Goal: Find specific page/section: Find specific page/section

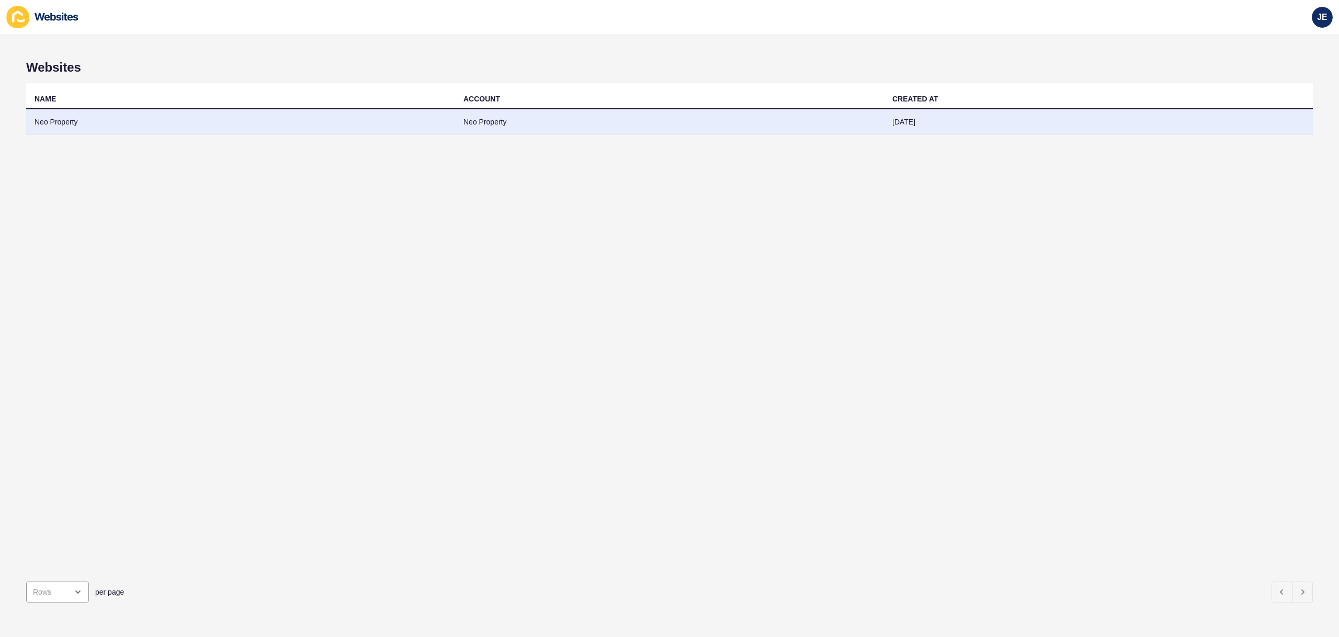
click at [354, 129] on td "Neo Property" at bounding box center [240, 122] width 429 height 26
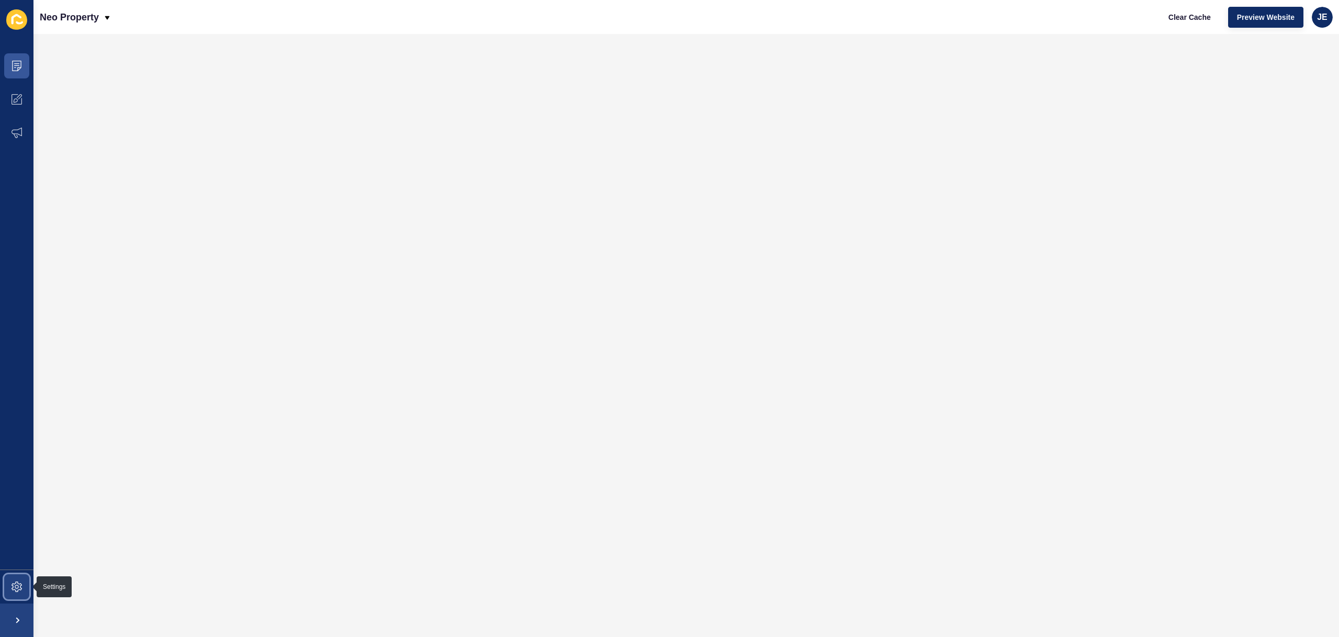
click at [18, 577] on span at bounding box center [16, 586] width 33 height 33
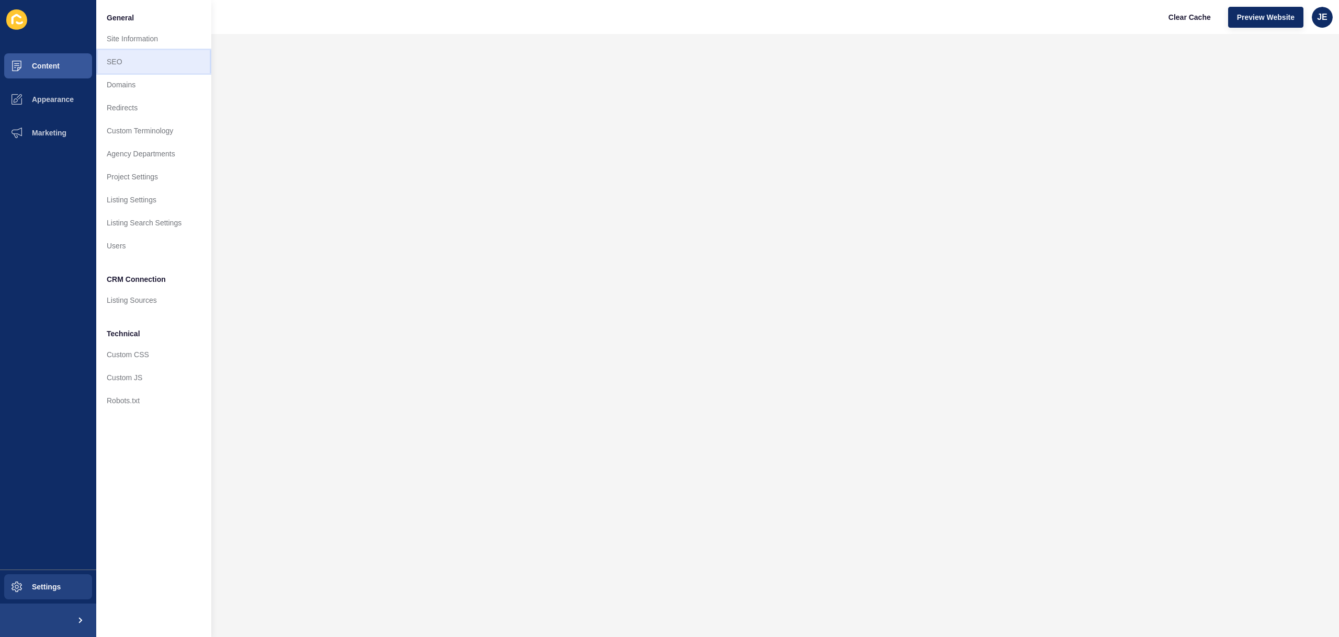
click at [150, 59] on link "SEO" at bounding box center [153, 61] width 115 height 23
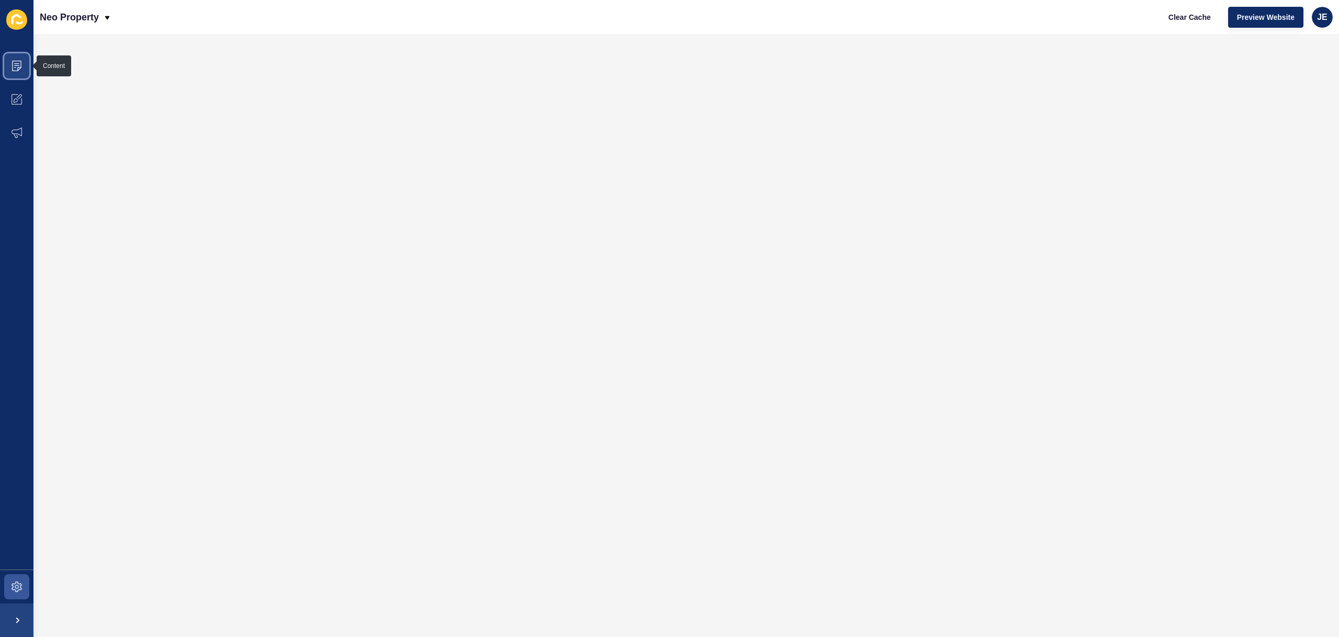
click at [17, 61] on icon at bounding box center [17, 66] width 10 height 10
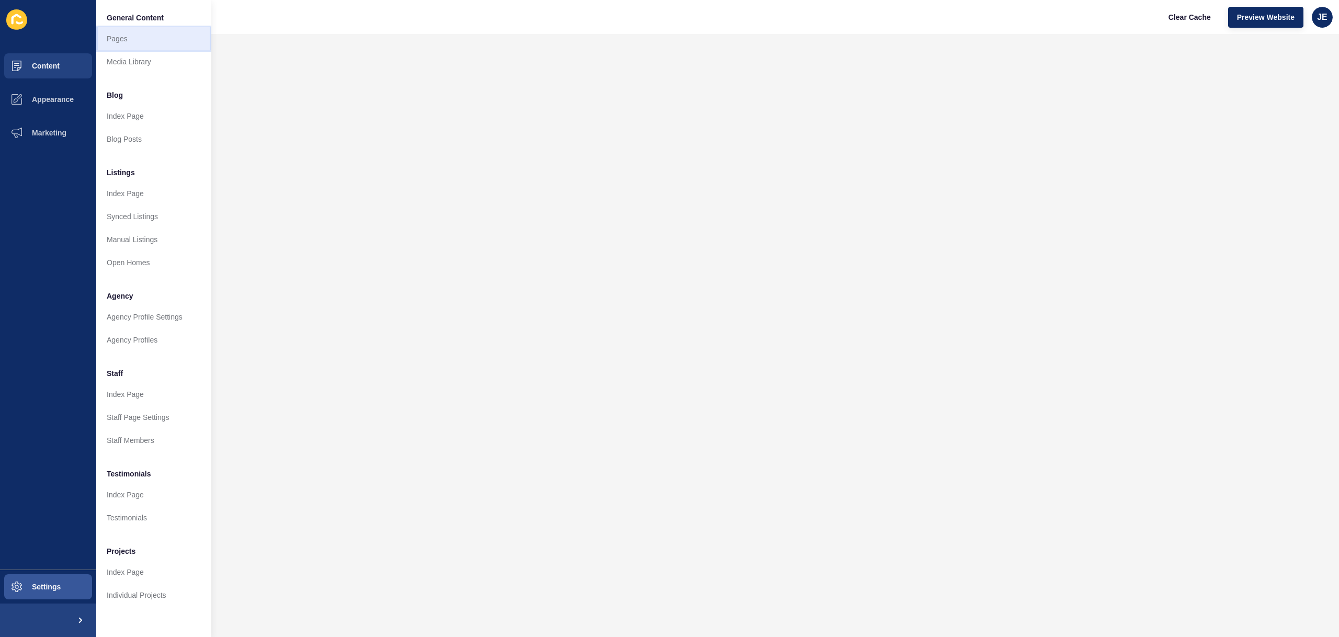
click at [120, 43] on link "Pages" at bounding box center [153, 38] width 115 height 23
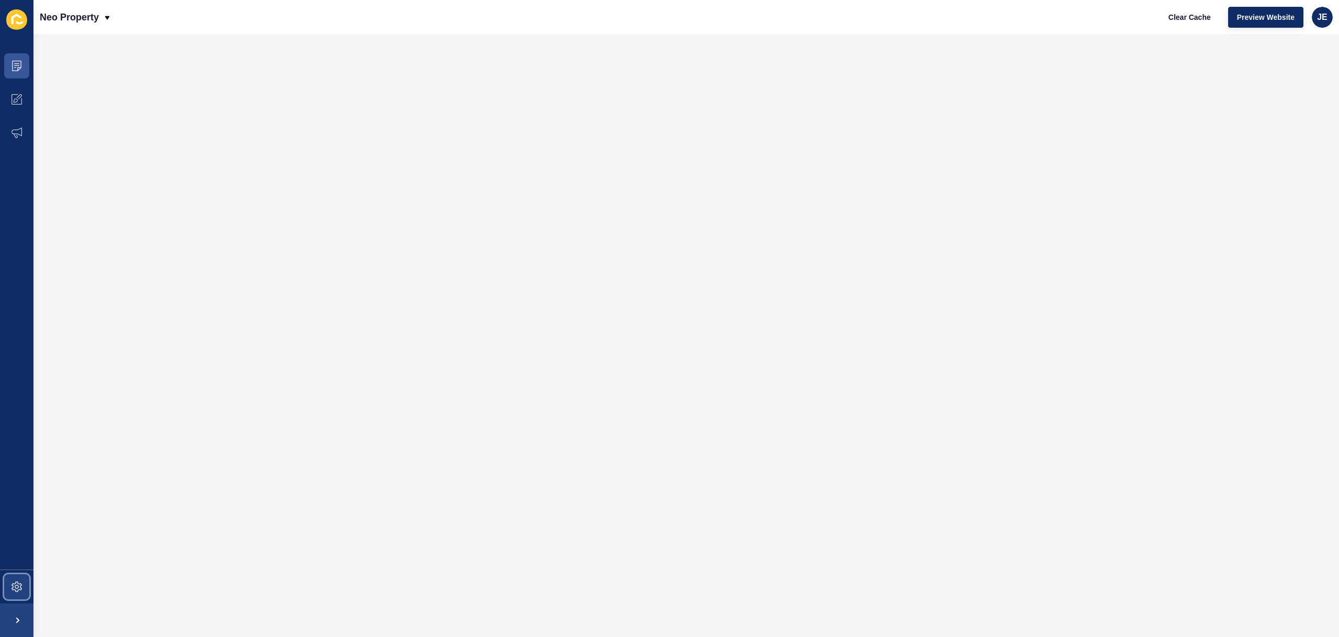
click at [20, 578] on span at bounding box center [16, 586] width 33 height 33
